Goal: Task Accomplishment & Management: Use online tool/utility

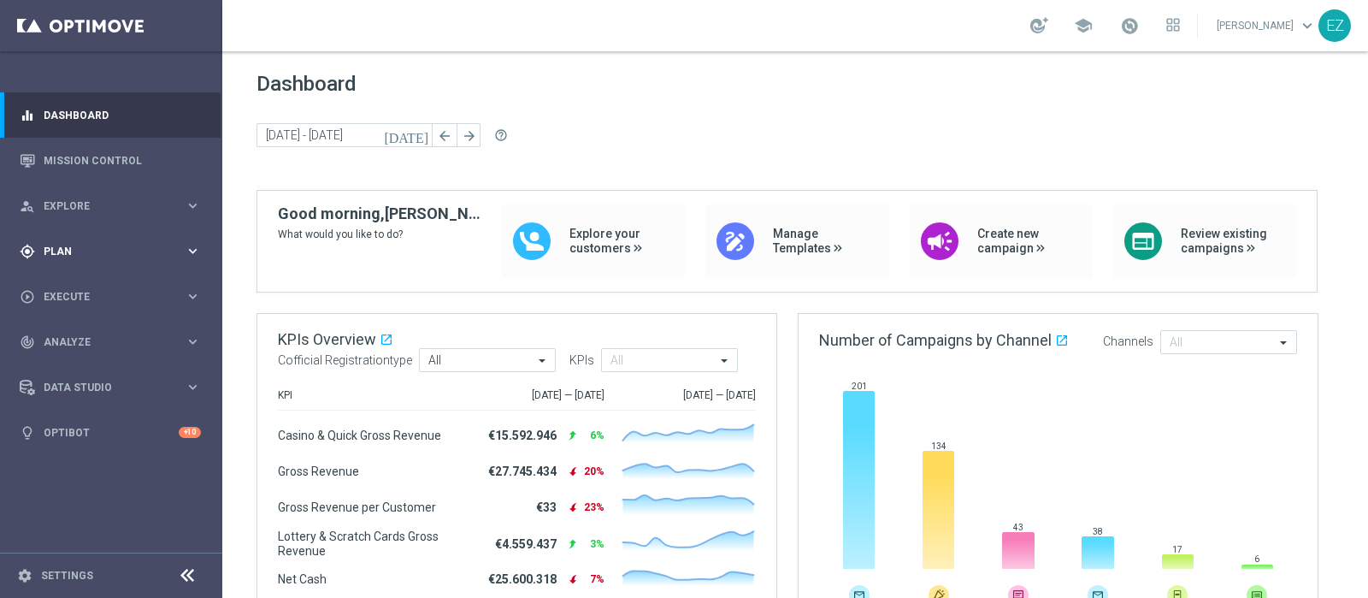
click at [57, 251] on span "Plan" at bounding box center [114, 251] width 141 height 10
click at [48, 336] on span "Templates" at bounding box center [106, 338] width 122 height 10
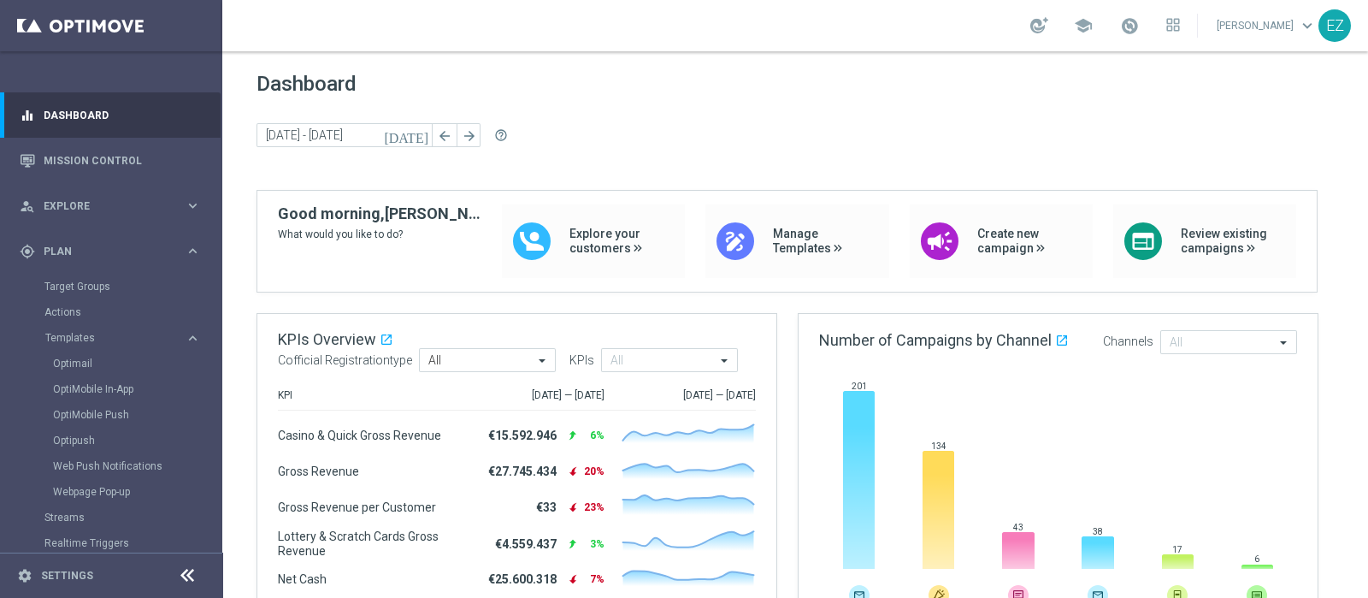
click at [74, 354] on div "Optimail" at bounding box center [137, 364] width 168 height 26
click at [74, 361] on link "Optimail" at bounding box center [115, 364] width 125 height 14
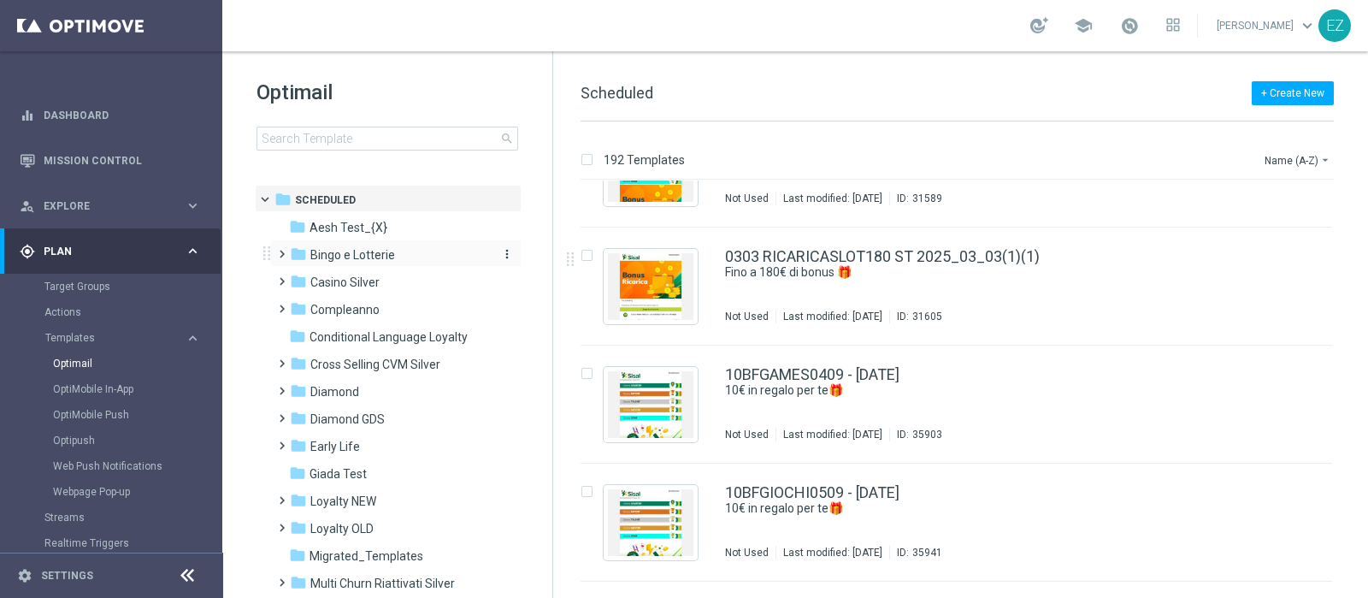
click at [372, 260] on span "Bingo e Lotterie" at bounding box center [352, 254] width 85 height 15
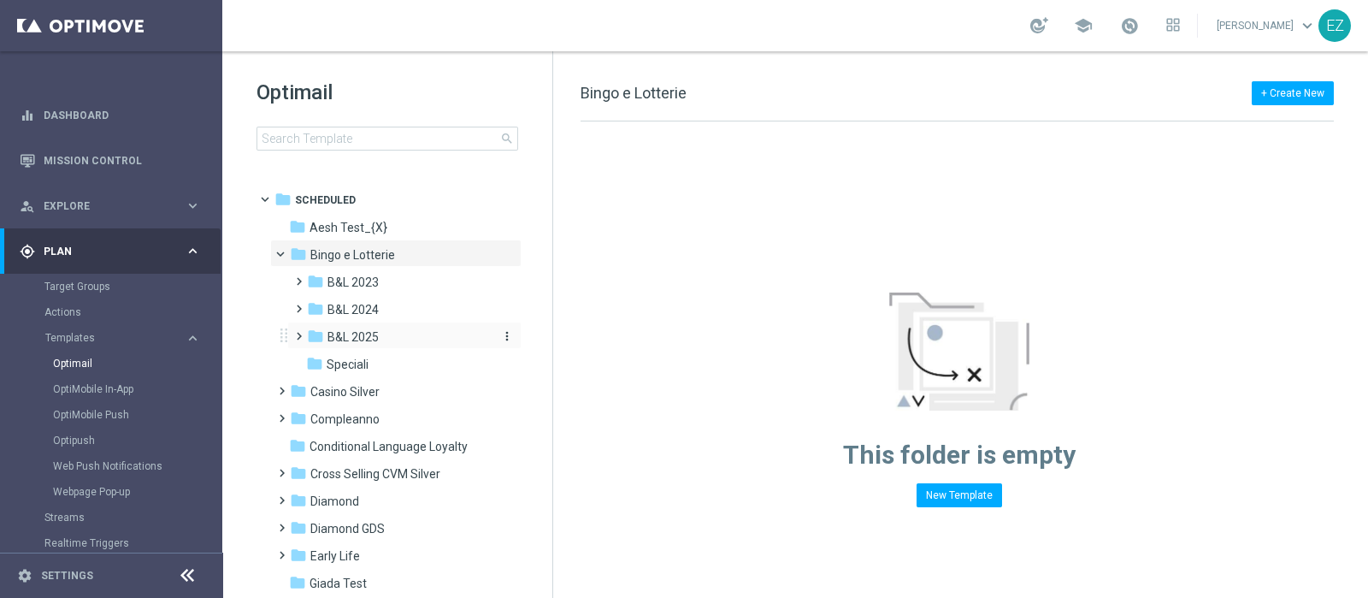
click at [356, 334] on span "B&L 2025" at bounding box center [353, 336] width 51 height 15
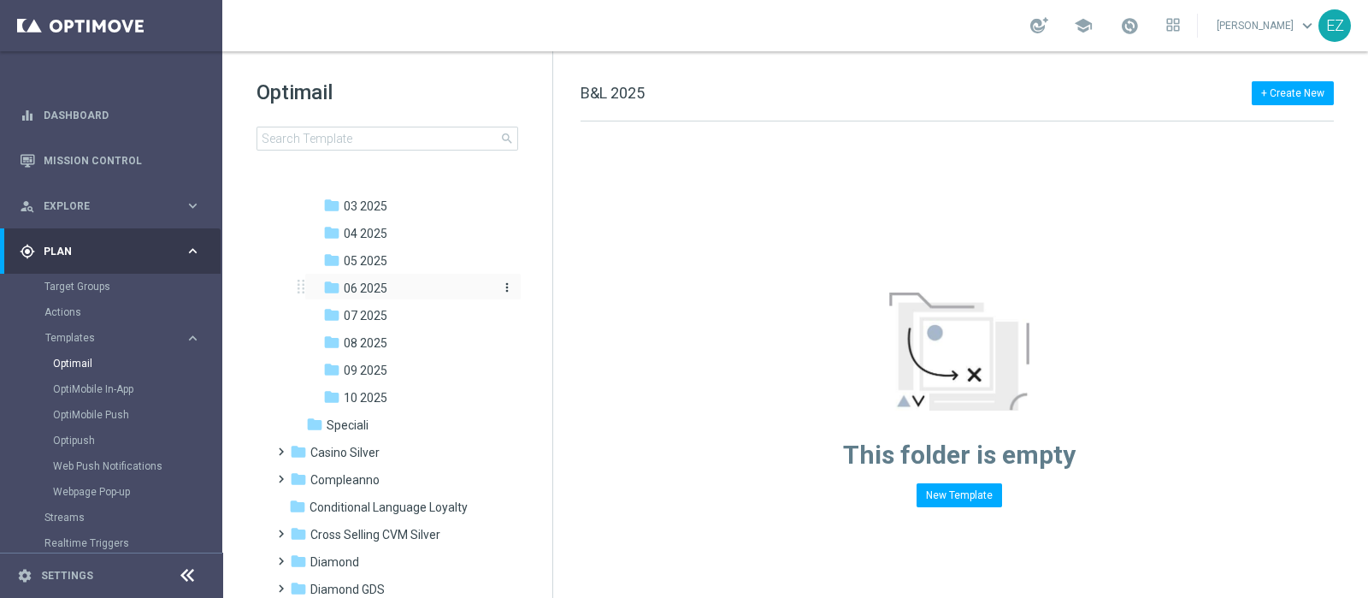
scroll to position [213, 0]
click at [377, 370] on span "09 2025" at bounding box center [366, 370] width 44 height 15
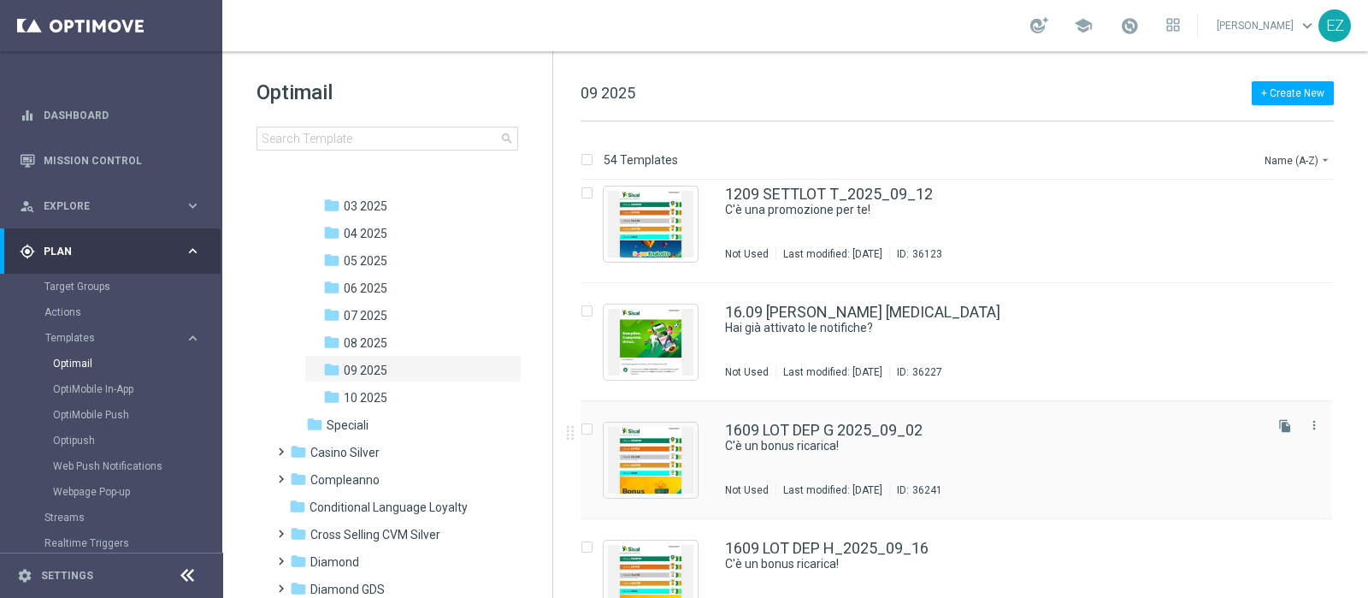
scroll to position [2729, 0]
click at [1315, 309] on icon "more_vert" at bounding box center [1315, 308] width 14 height 14
click at [1233, 322] on div "Move" at bounding box center [1243, 326] width 103 height 12
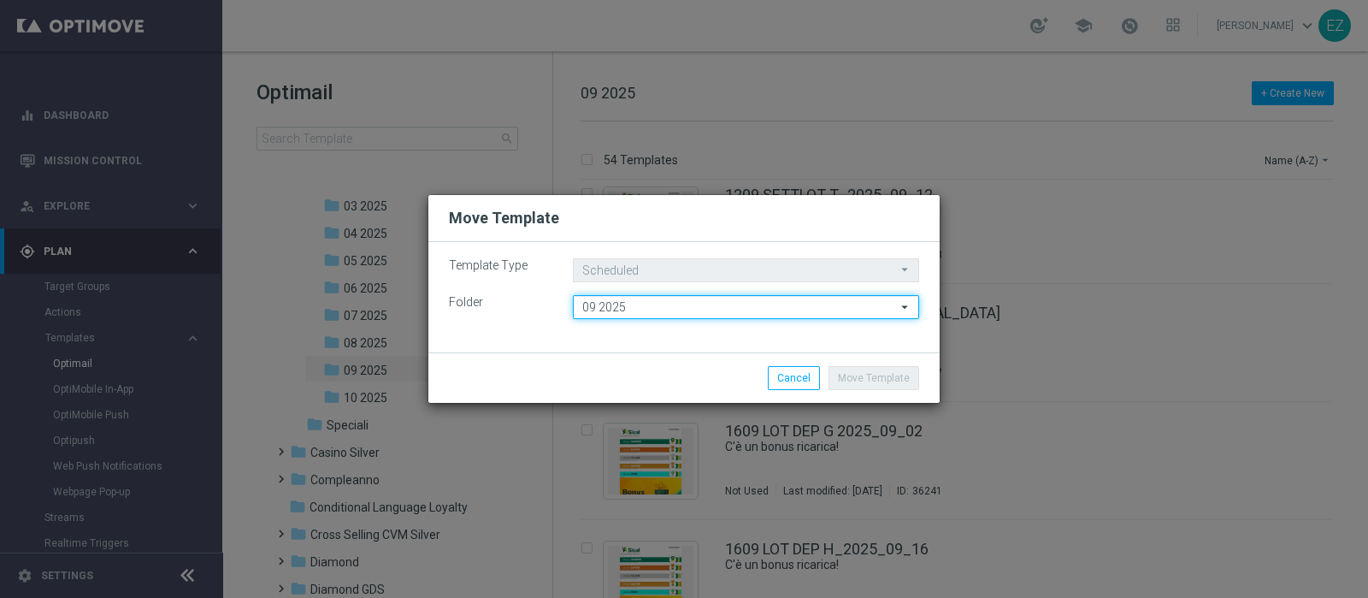
click at [616, 301] on input "09 2025" at bounding box center [746, 307] width 346 height 24
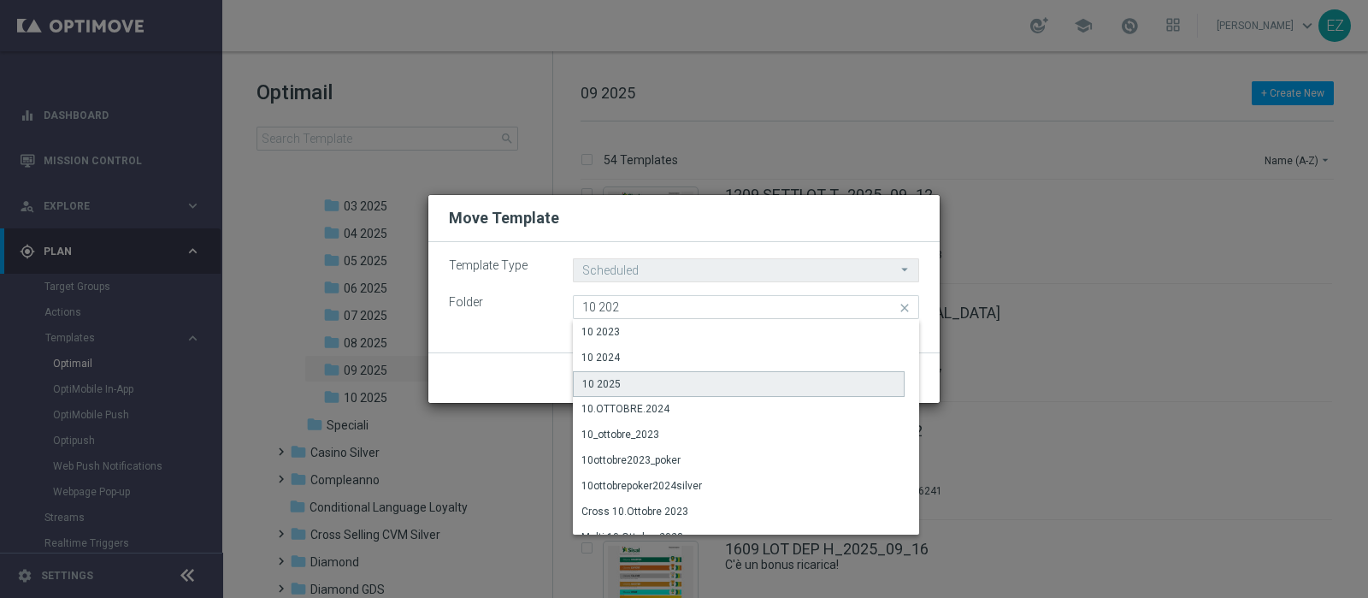
click at [639, 375] on div "10 2025" at bounding box center [739, 384] width 332 height 26
type input "10 2025"
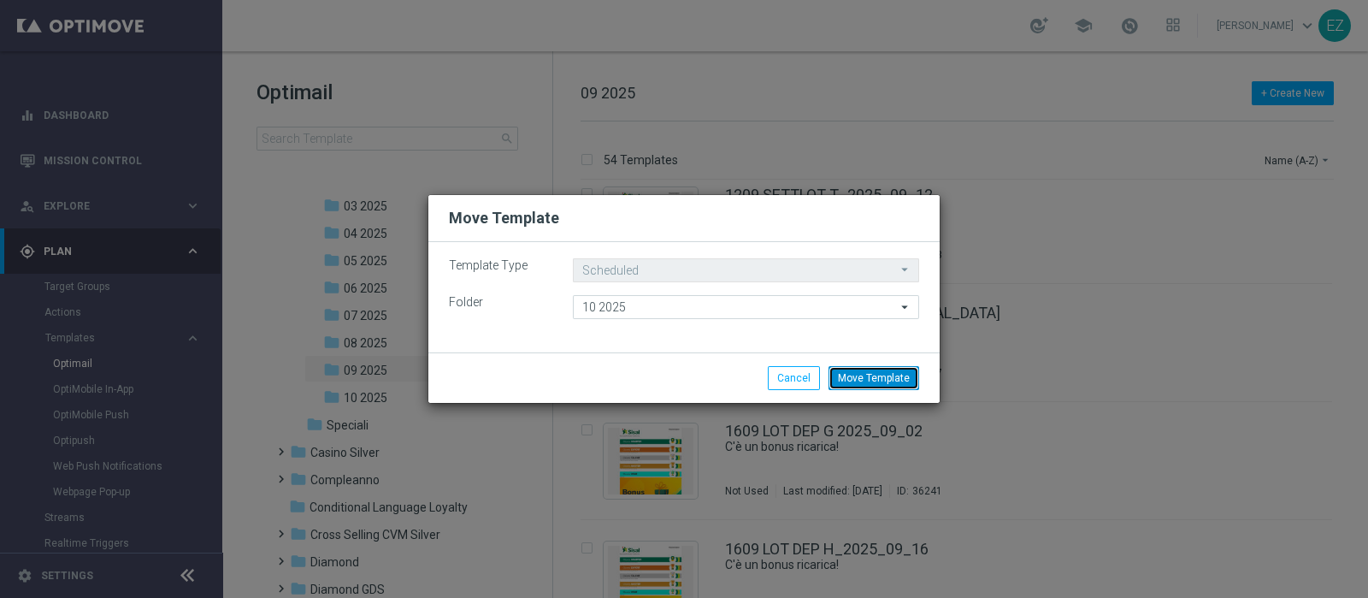
click at [864, 388] on button "Move Template" at bounding box center [874, 378] width 91 height 24
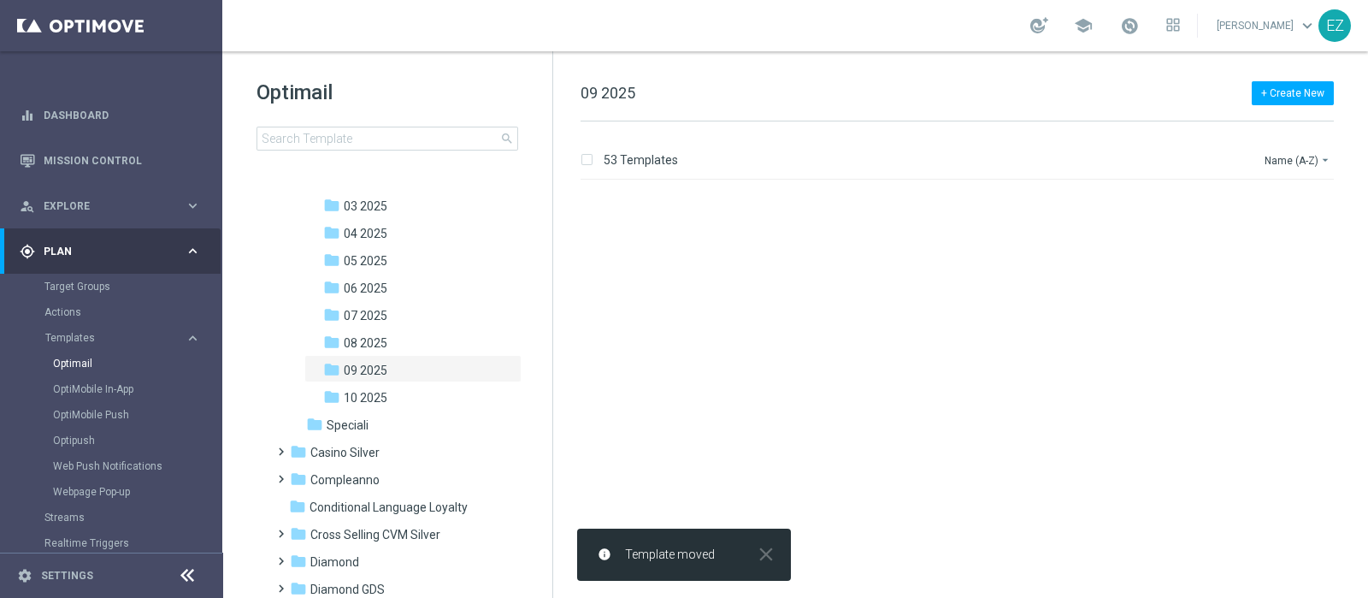
scroll to position [0, 0]
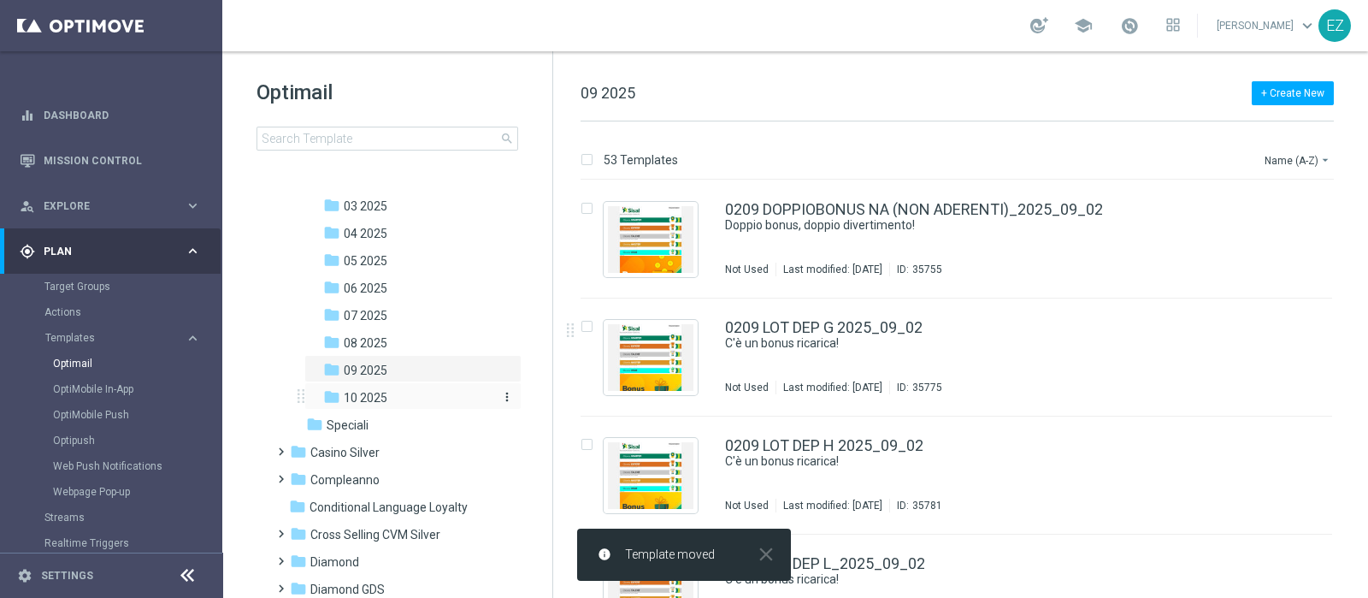
click at [364, 393] on span "10 2025" at bounding box center [366, 397] width 44 height 15
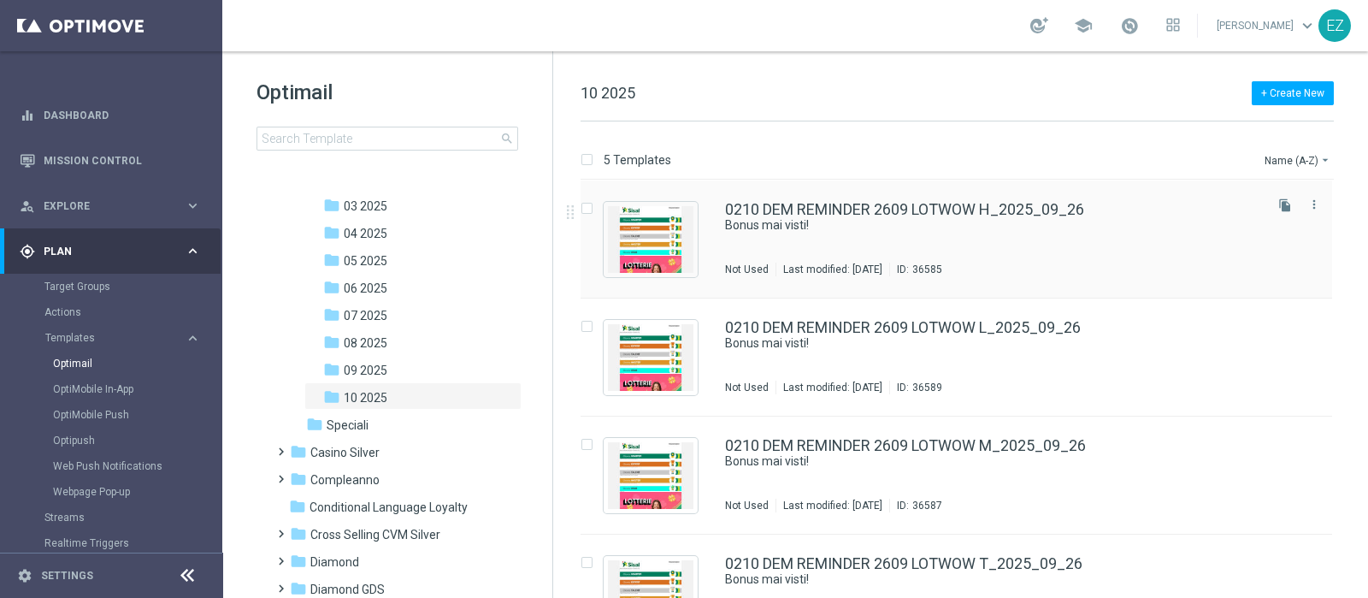
scroll to position [172, 0]
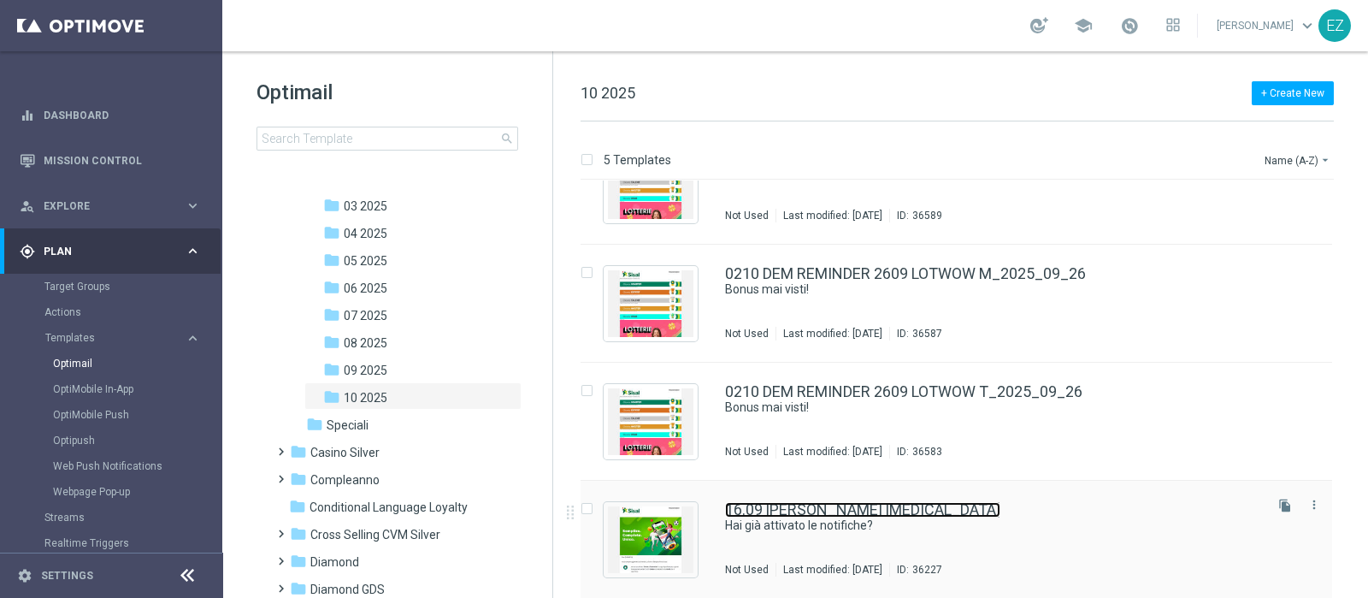
click at [796, 502] on link "16.09 RECUPERO CONSENSI" at bounding box center [862, 509] width 275 height 15
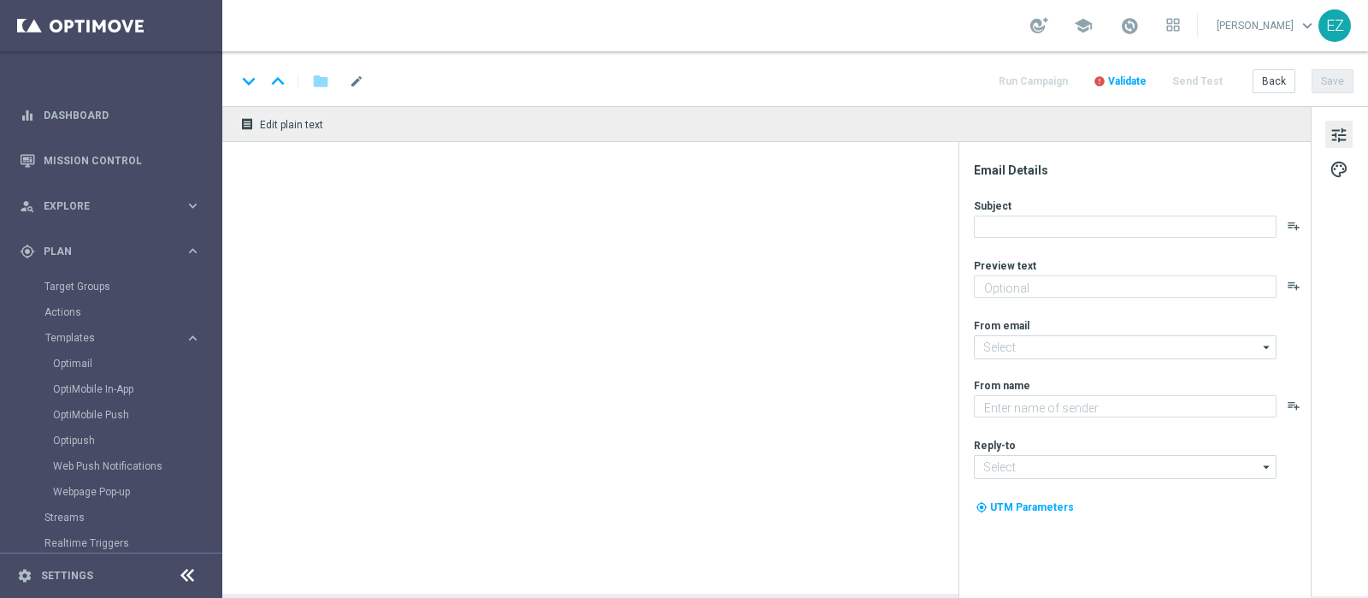
type input "16.09 RECUPERO CONSENSI"
type textarea "Rimani informato su tutte le novità"
type input "newsletter@comunicazioni.sisal.it"
type textarea "Sisal"
type input "info@sisal.it"
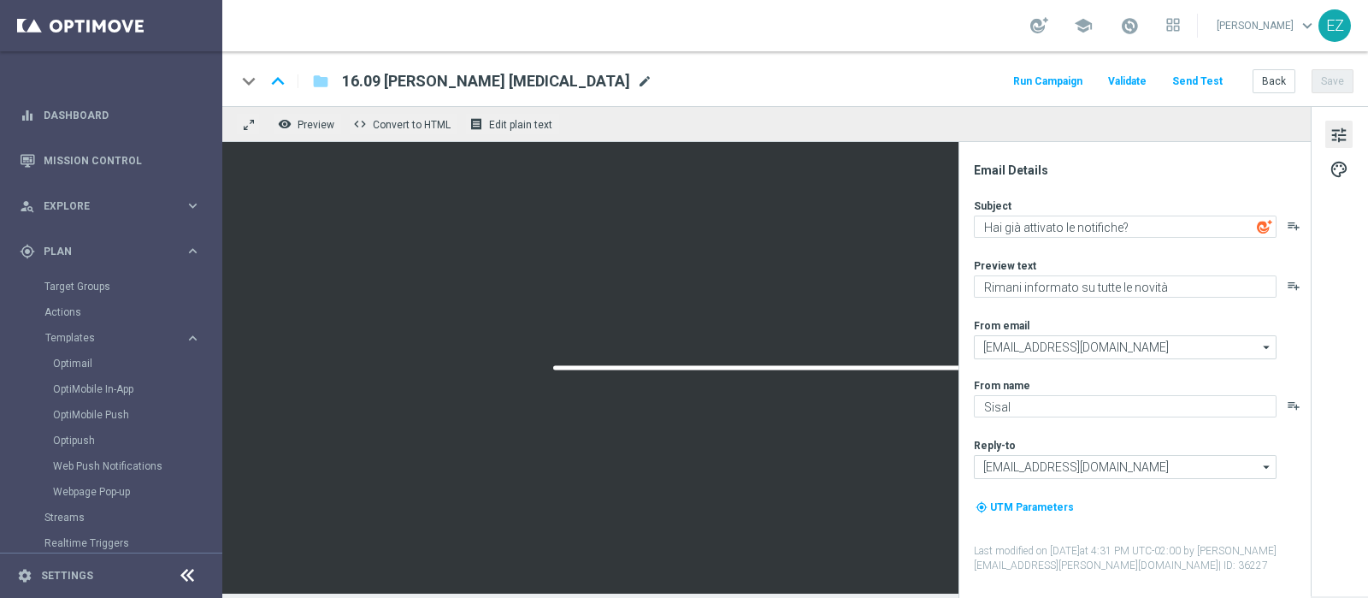
click at [637, 84] on span "mode_edit" at bounding box center [644, 81] width 15 height 15
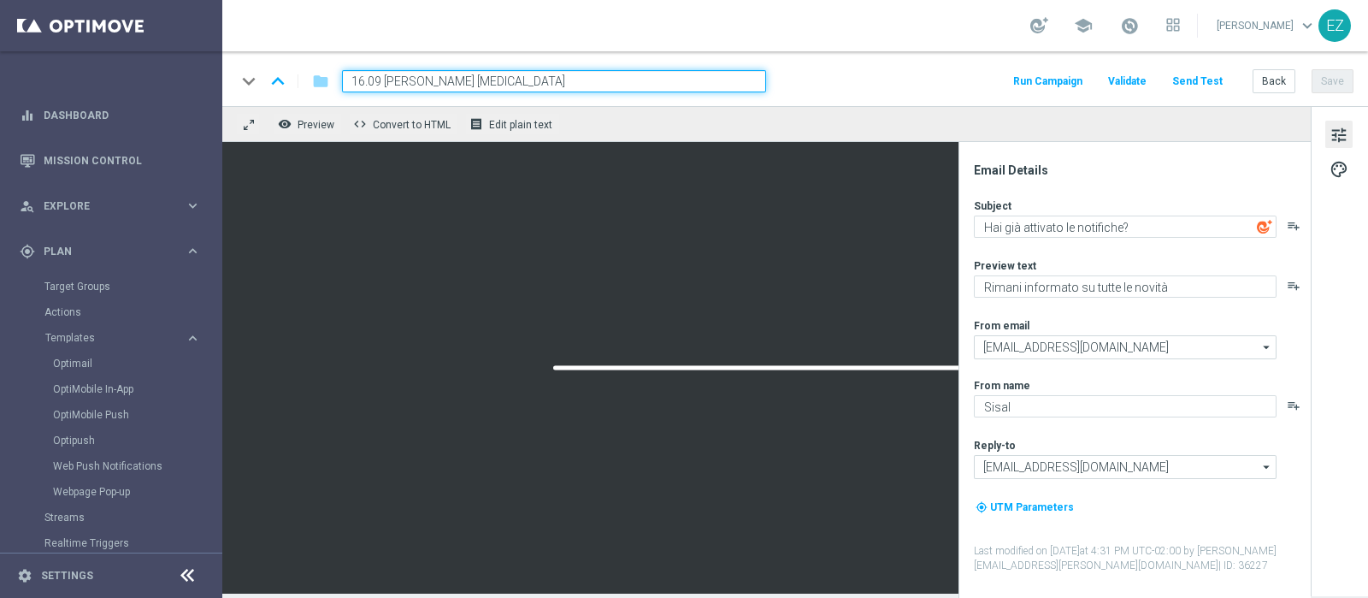
click at [364, 85] on input "16.09 RECUPERO CONSENSI" at bounding box center [554, 81] width 424 height 22
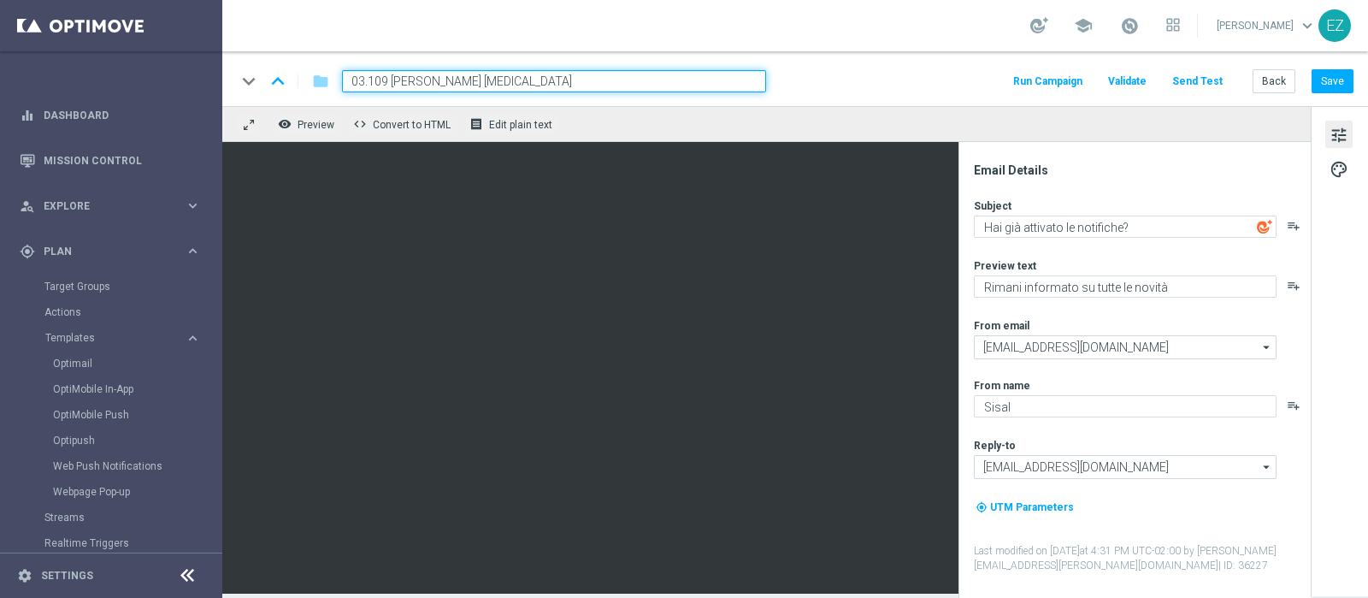
type input "03.10 RECUPERO CONSENSI"
click at [1348, 73] on button "Save" at bounding box center [1333, 81] width 42 height 24
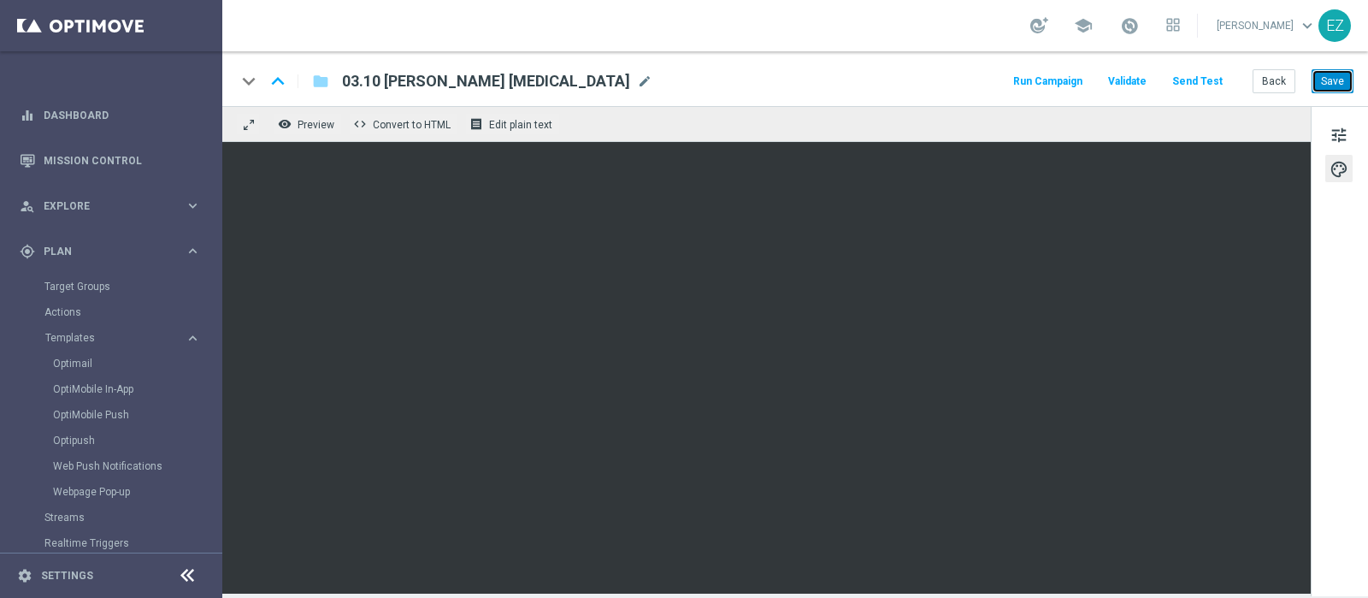
click at [1338, 81] on button "Save" at bounding box center [1333, 81] width 42 height 24
